Goal: Book appointment/travel/reservation

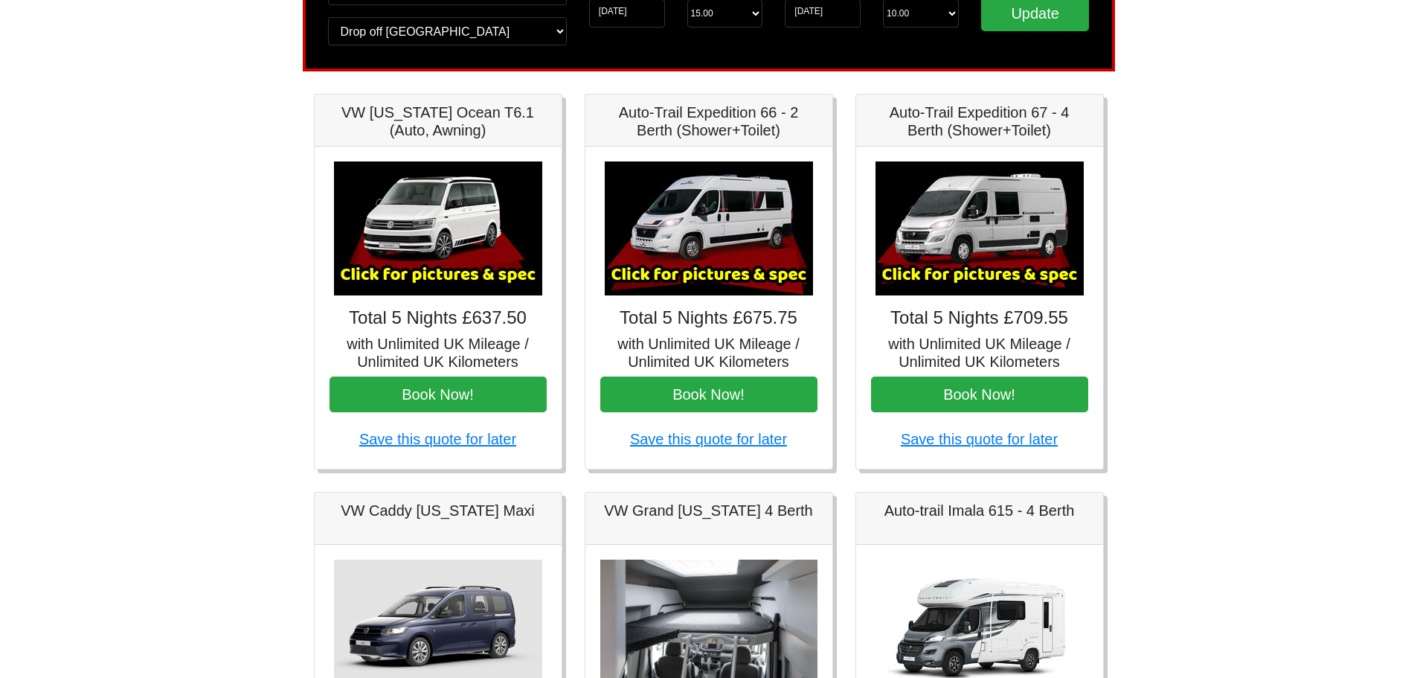
scroll to position [149, 0]
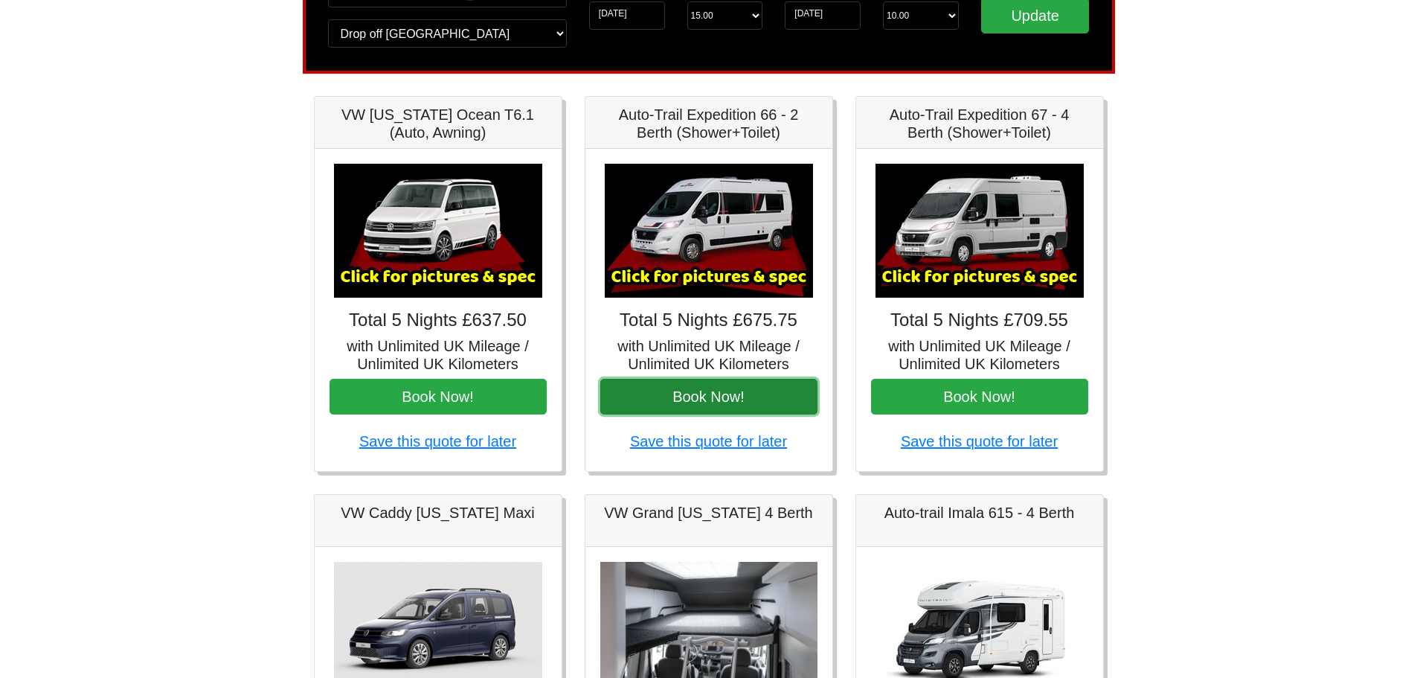
click at [714, 397] on button "Book Now!" at bounding box center [708, 397] width 217 height 36
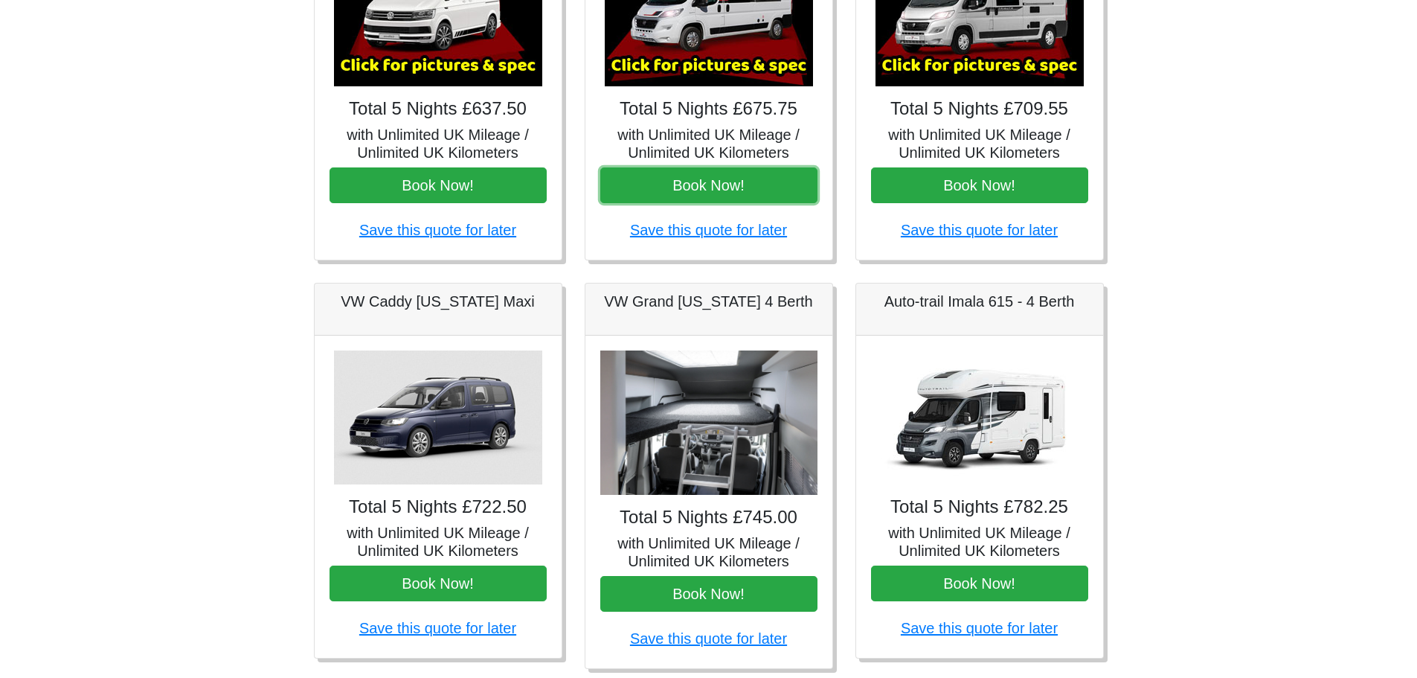
scroll to position [0, 0]
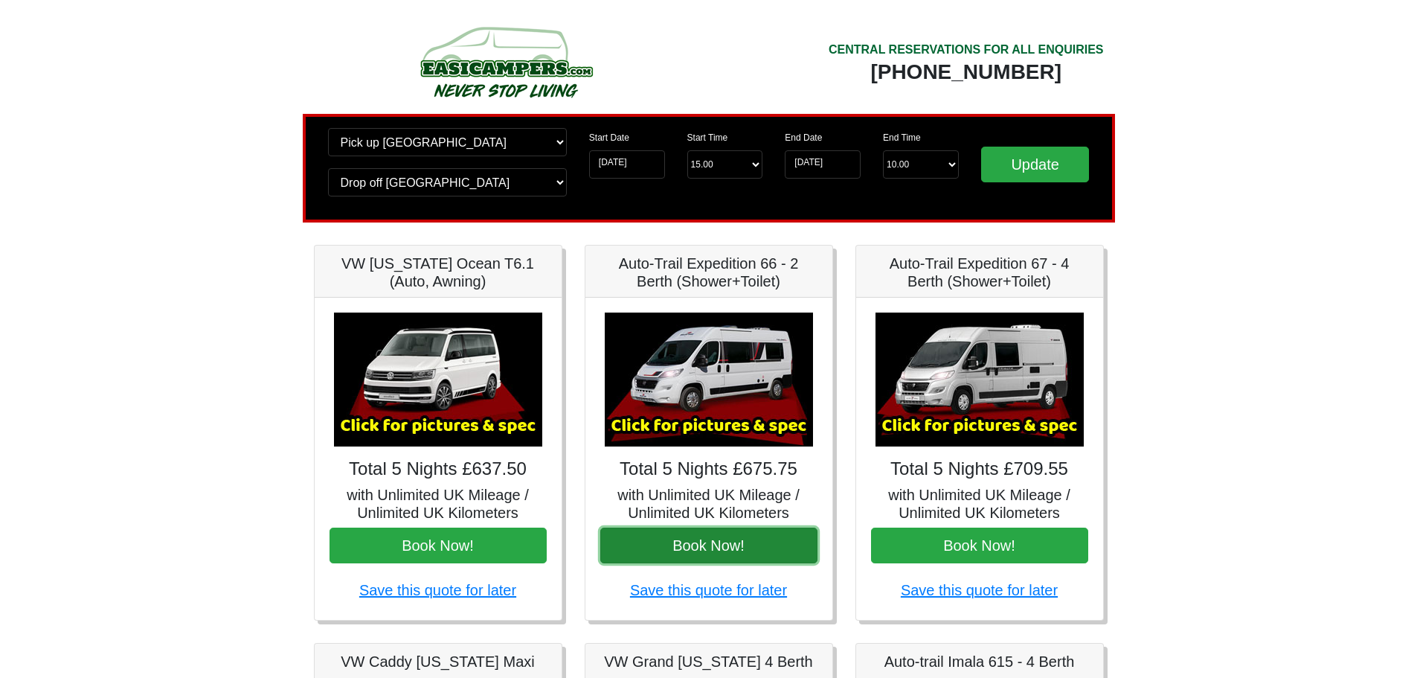
click at [709, 549] on button "Book Now!" at bounding box center [708, 546] width 217 height 36
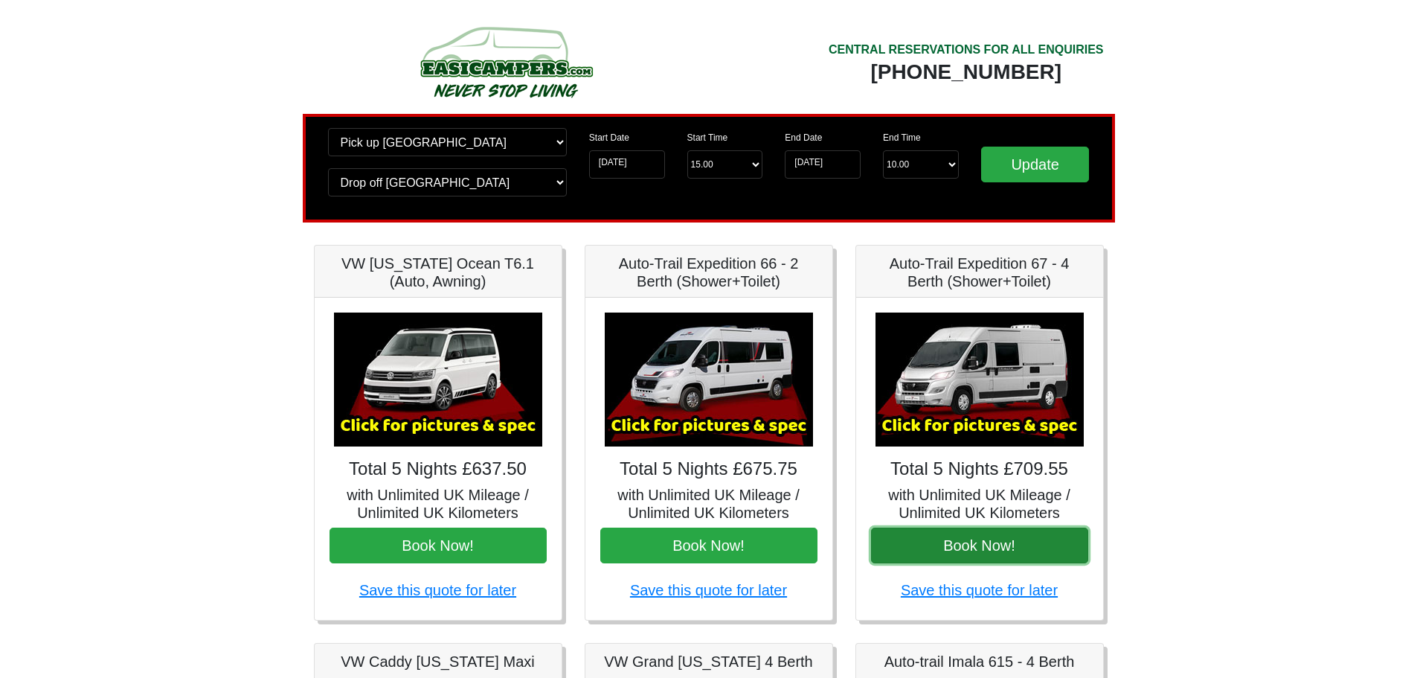
click at [999, 555] on button "Book Now!" at bounding box center [979, 546] width 217 height 36
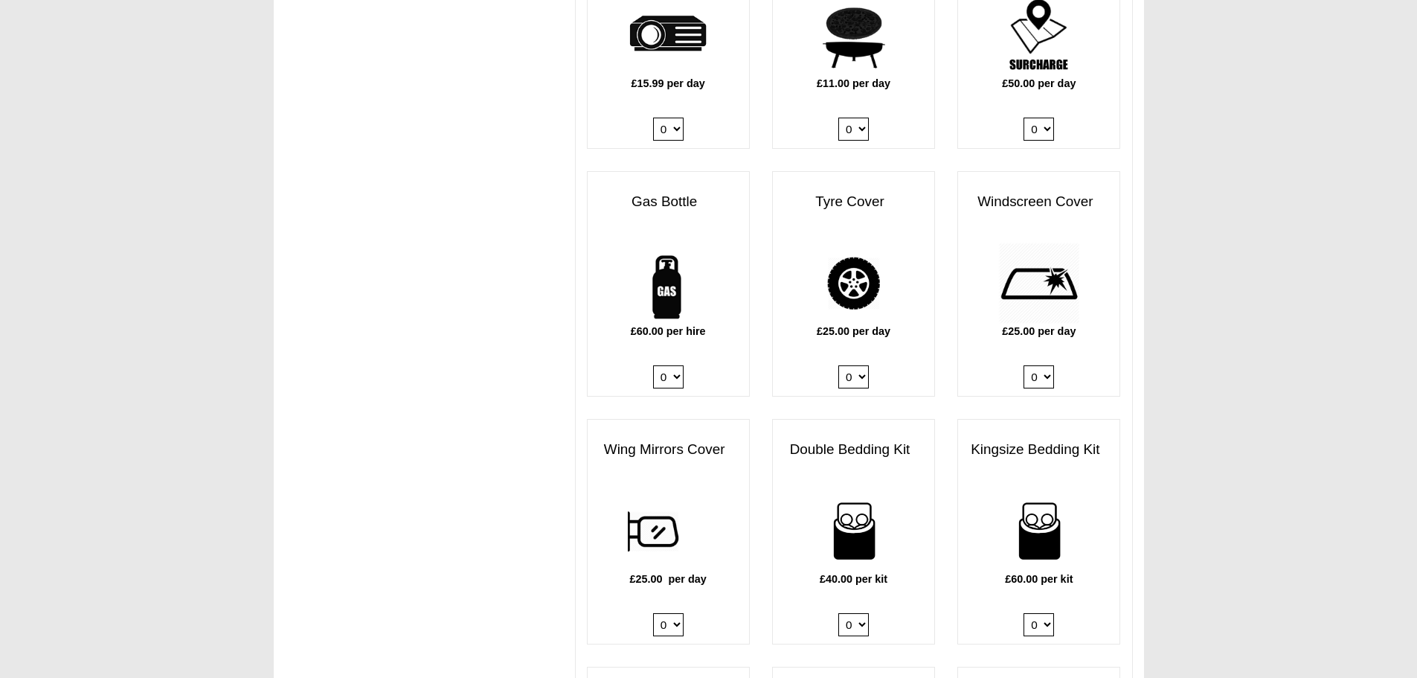
scroll to position [893, 0]
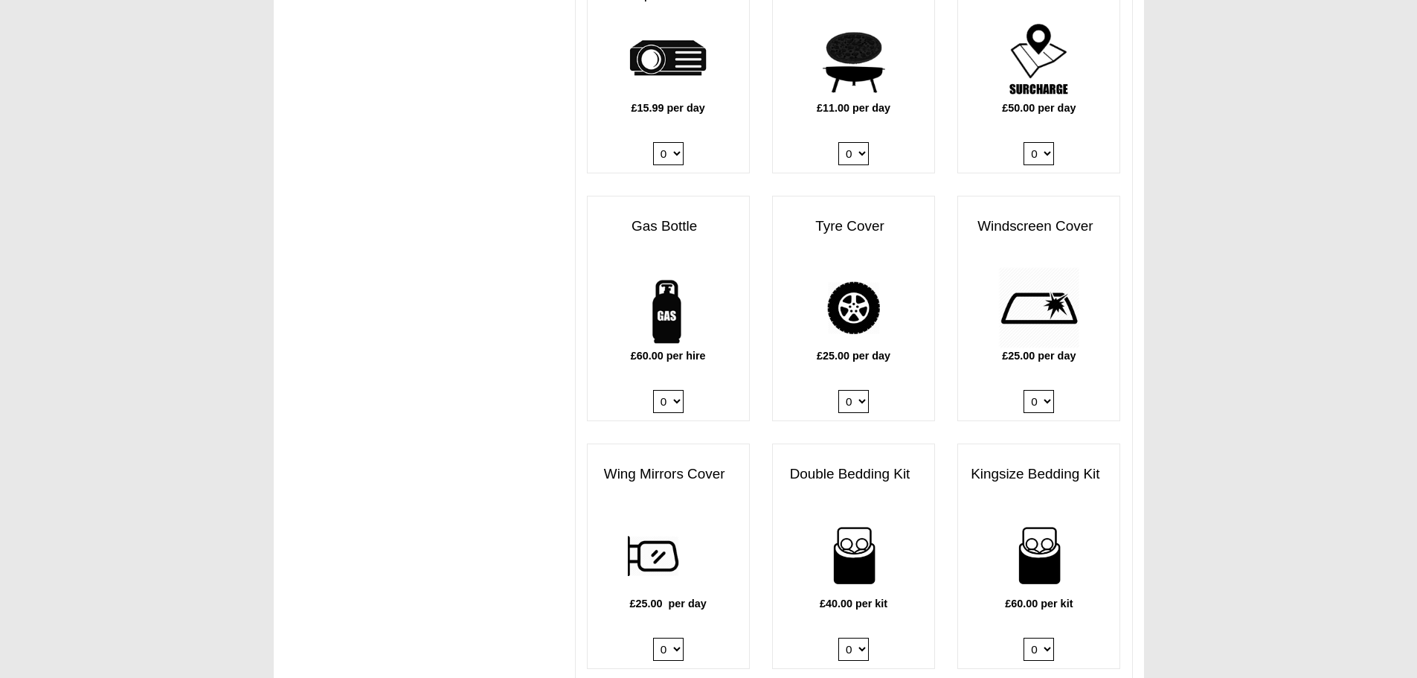
click at [673, 390] on select "0 1" at bounding box center [668, 401] width 31 height 23
select select "Gas Bottle x QTY 1 @ 60.00 GBP per hire."
click at [653, 390] on select "0 1" at bounding box center [668, 401] width 31 height 23
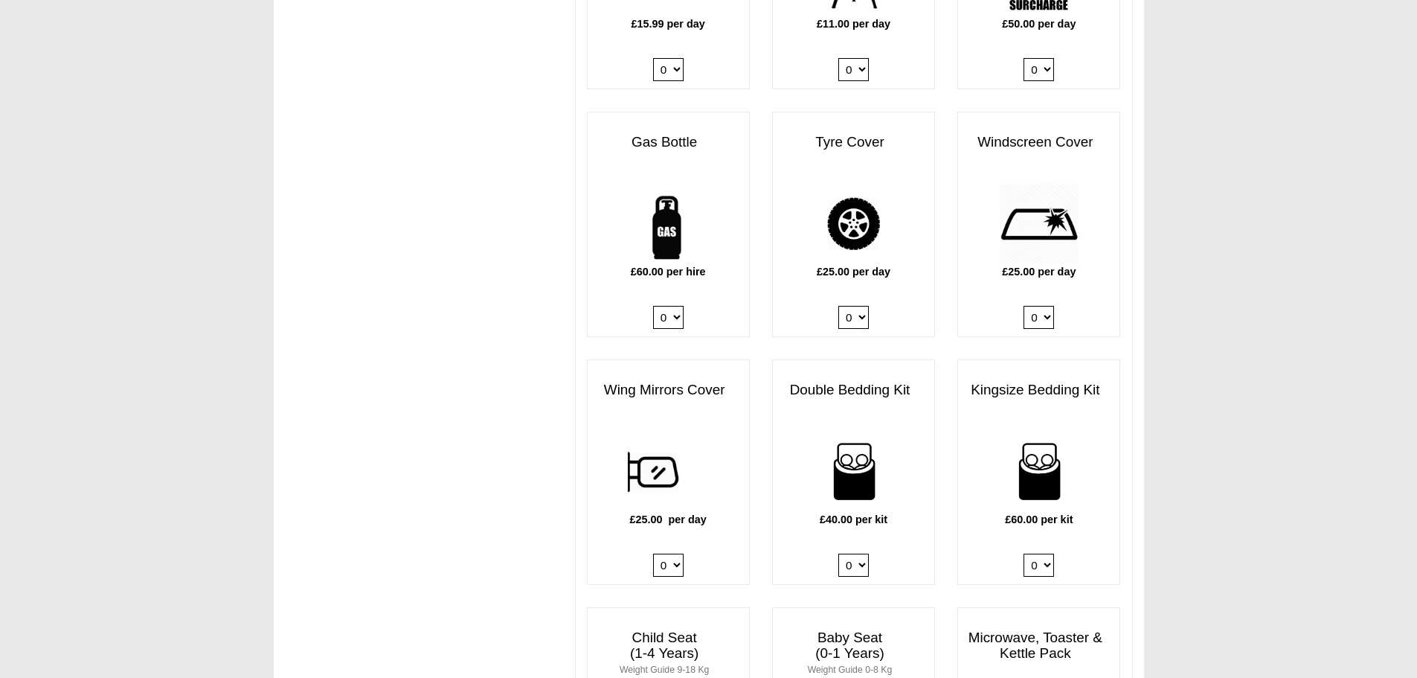
scroll to position [1042, 0]
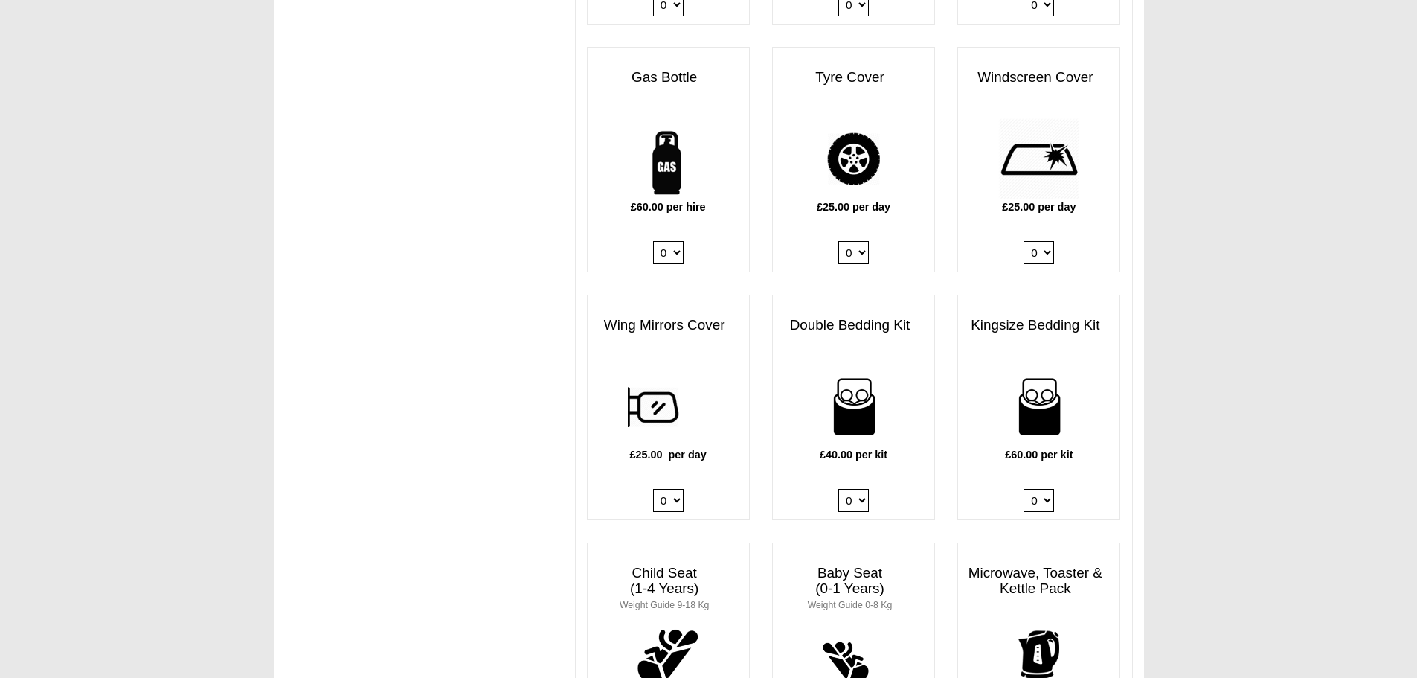
click at [859, 489] on select "0 1 2 3 4" at bounding box center [854, 500] width 31 height 23
select select "Double Bedding Kit x QTY 1 @ 40.00 GBP per kit."
click at [839, 489] on select "0 1 2 3 4" at bounding box center [854, 500] width 31 height 23
click at [498, 333] on div "IMPORTANT We advise hirers to purchase a full gas bottle now. Gas is needed for…" at bounding box center [709, 570] width 871 height 2999
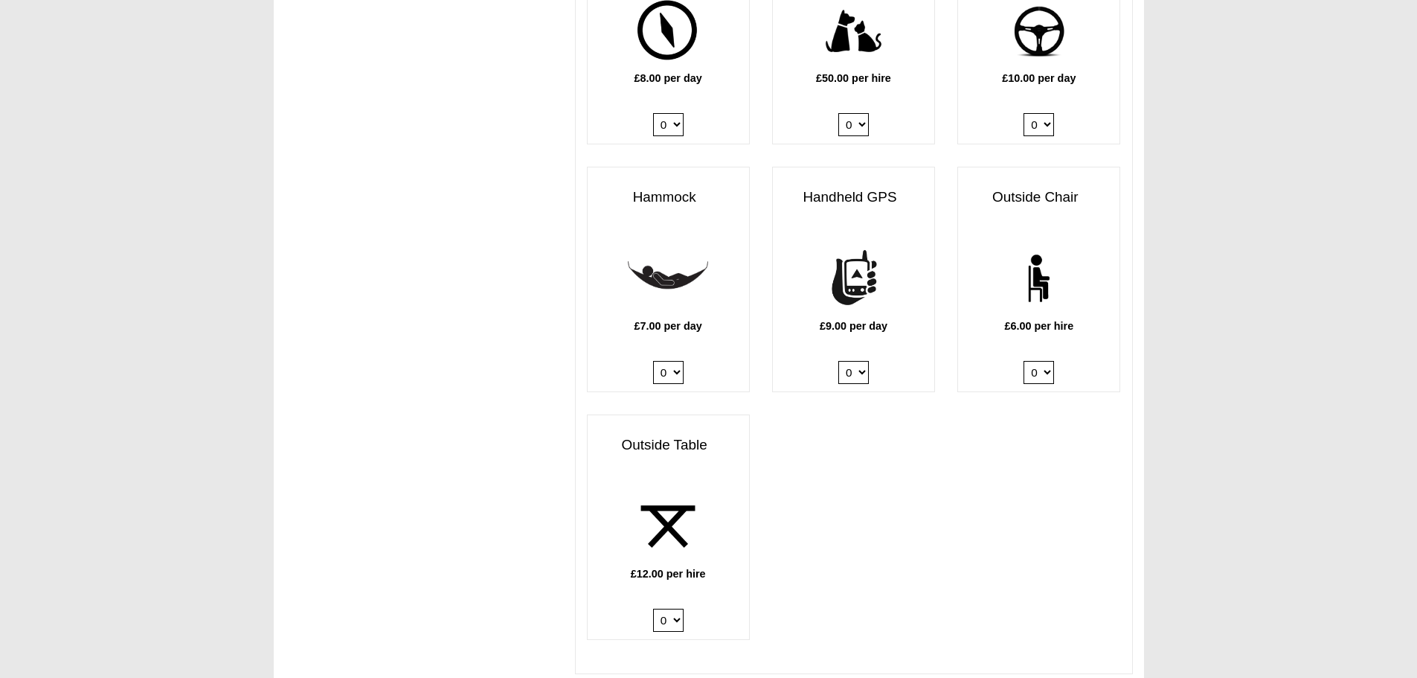
scroll to position [1935, 0]
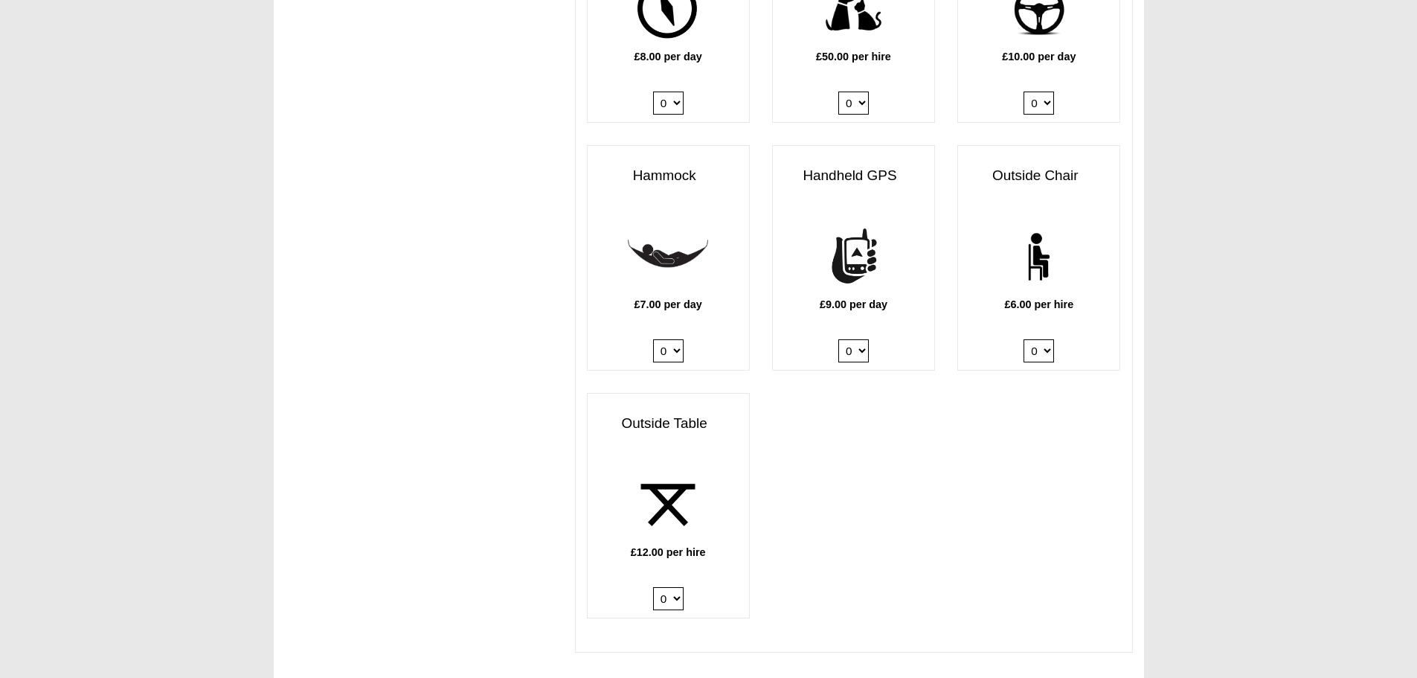
click at [1043, 339] on select "0 1 2 3 4 5 6" at bounding box center [1039, 350] width 31 height 23
select select "Outside Chair x QTY 2 @ 6.00 GBP per hire."
click at [1024, 339] on select "0 1 2 3 4 5 6" at bounding box center [1039, 350] width 31 height 23
click at [679, 587] on select "0 1 2" at bounding box center [668, 598] width 31 height 23
select select "Outside Table x QTY 1 @ 12.00 GBP per hire."
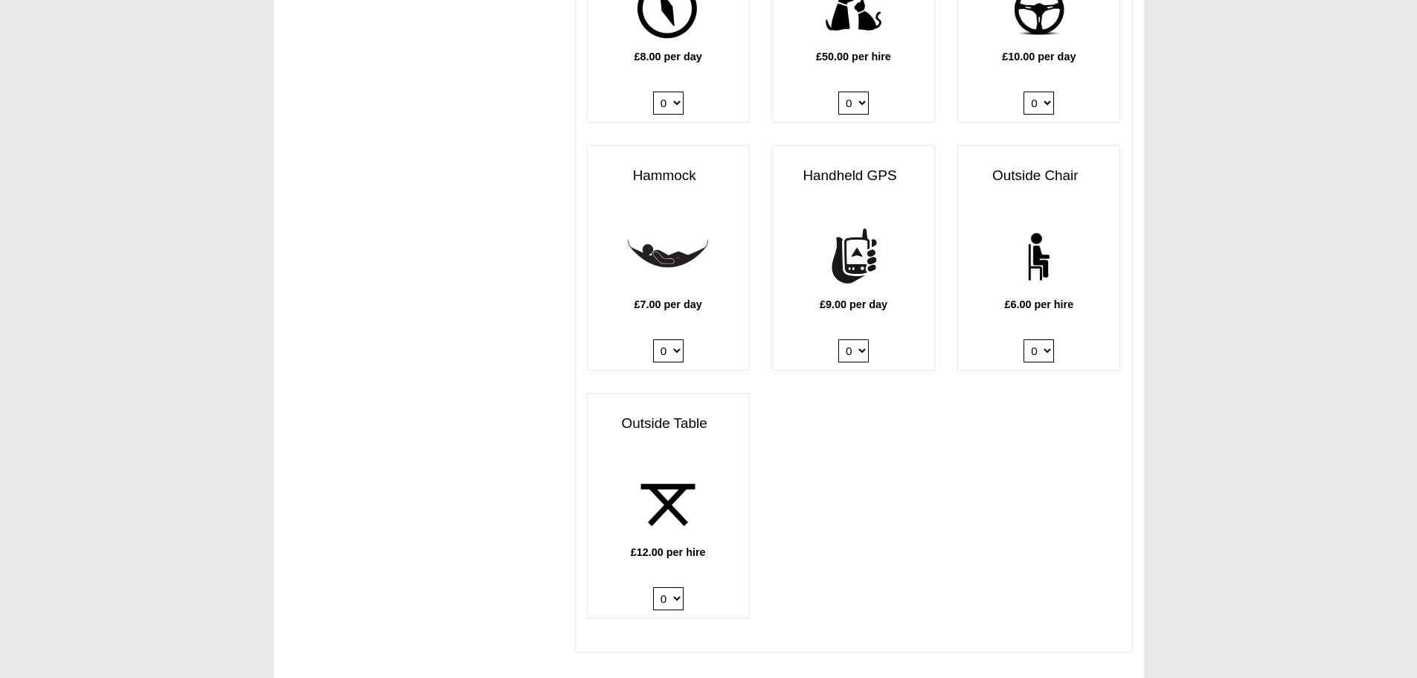
click at [653, 587] on select "0 1 2" at bounding box center [668, 598] width 31 height 23
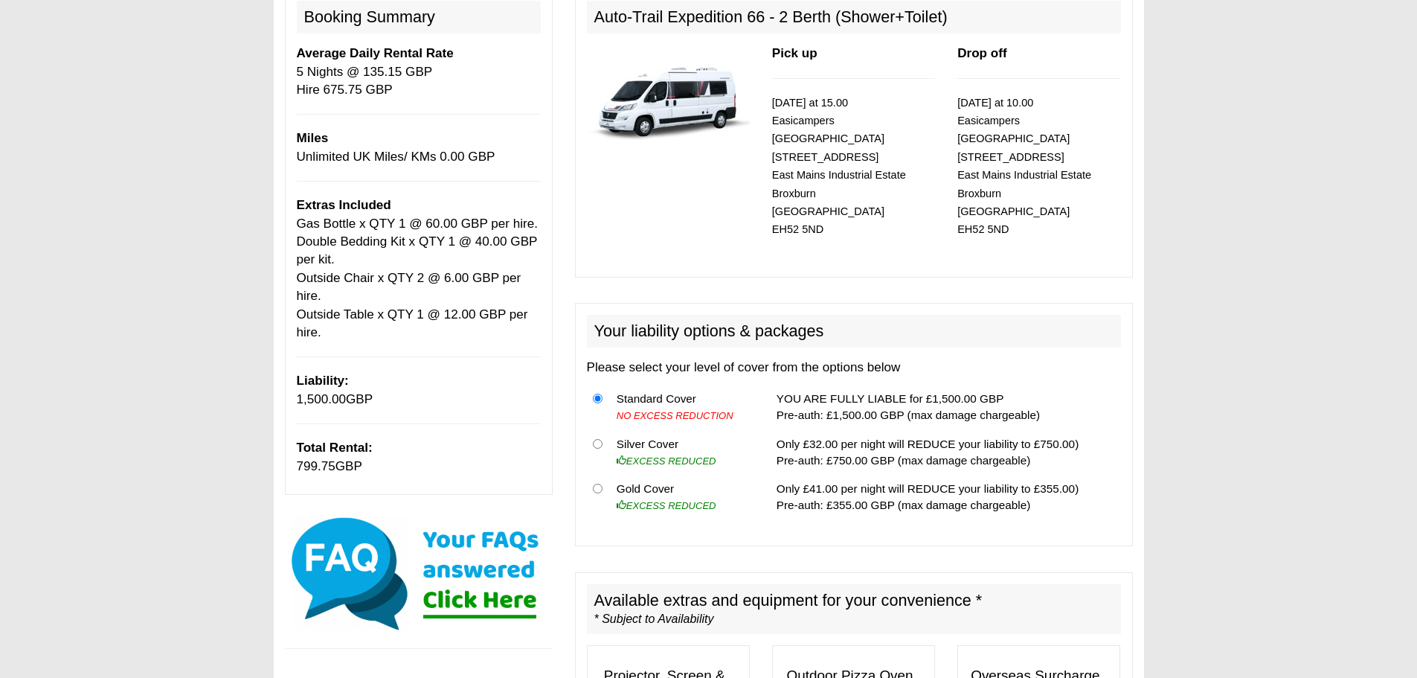
scroll to position [223, 0]
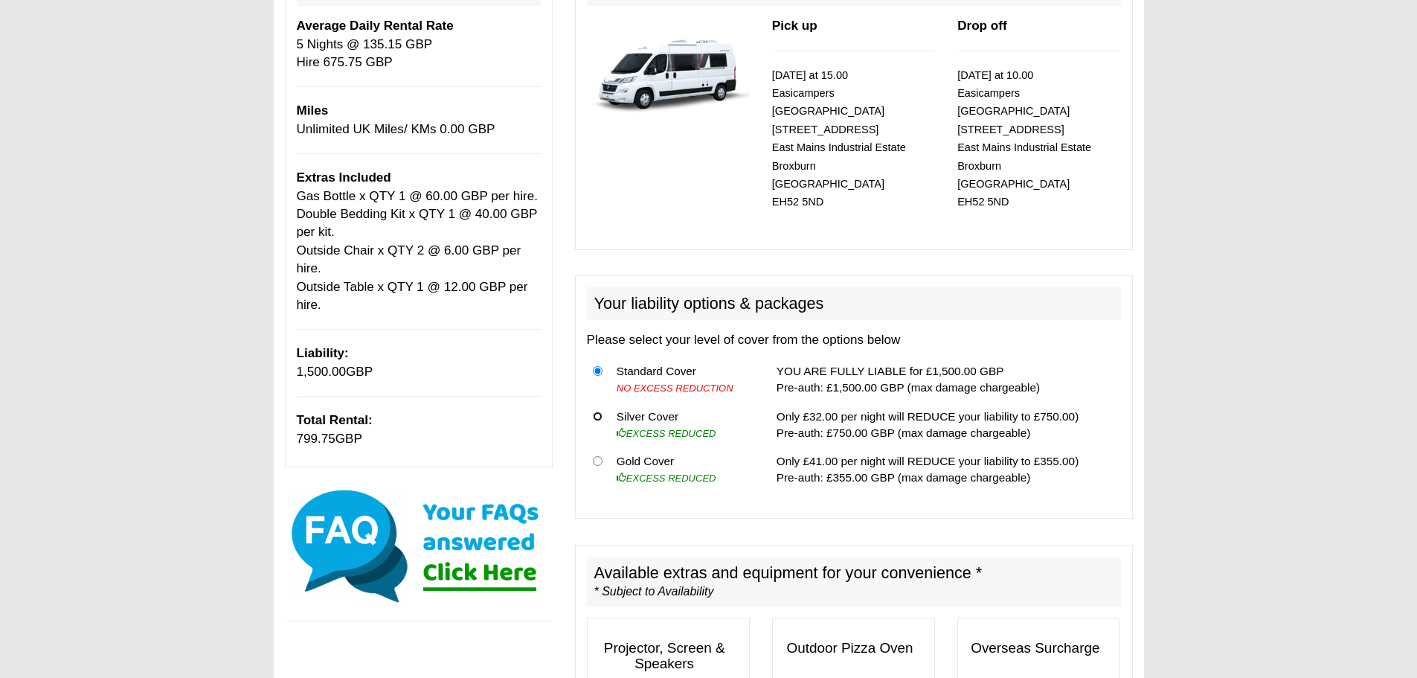
click at [594, 411] on input "radio" at bounding box center [598, 416] width 10 height 10
radio input "true"
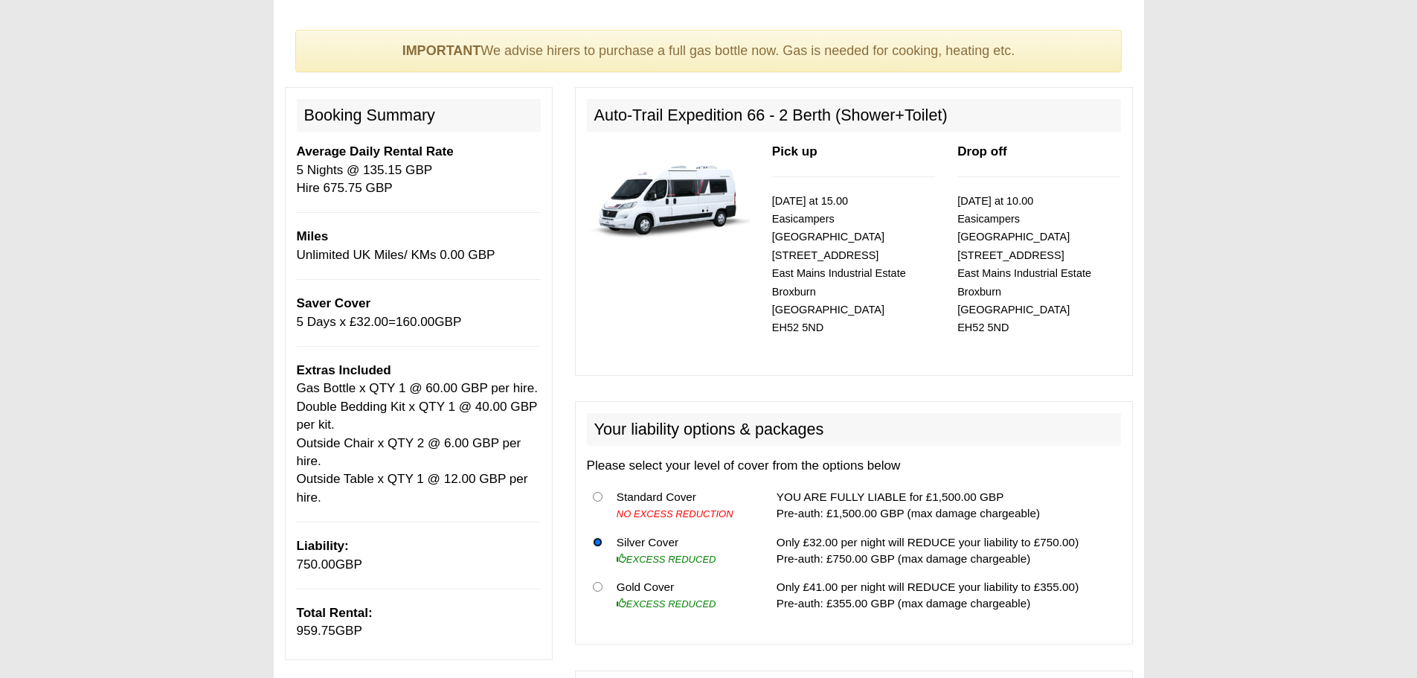
scroll to position [0, 0]
